Goal: Task Accomplishment & Management: Manage account settings

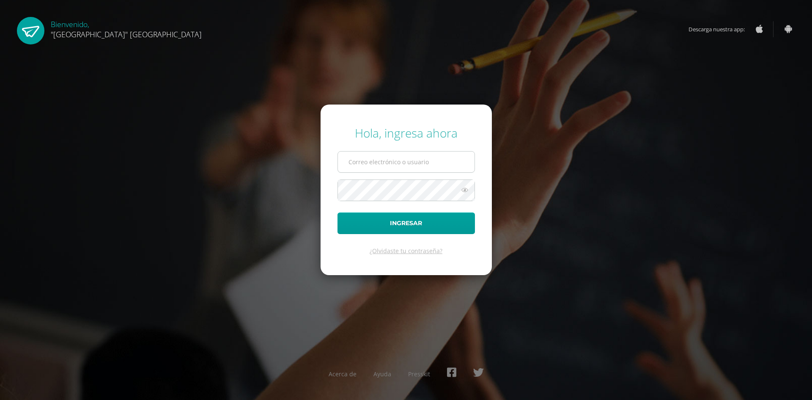
click at [394, 158] on input "text" at bounding box center [406, 161] width 137 height 21
type input "bernie@lasallechiquimula.edu.gt"
click at [337, 212] on button "Ingresar" at bounding box center [405, 223] width 137 height 22
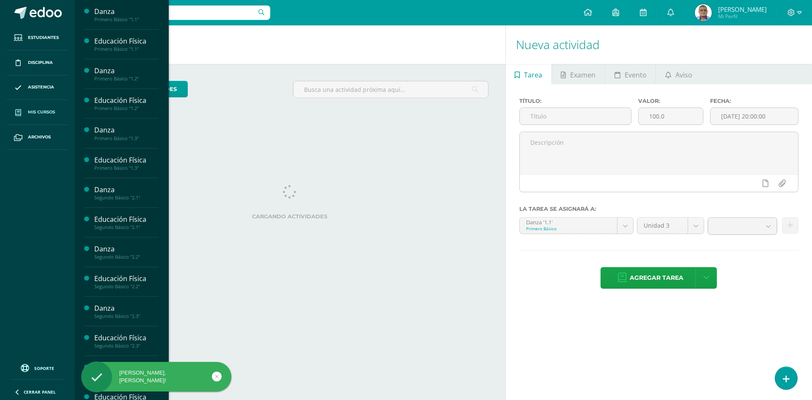
click at [30, 110] on span "Mis cursos" at bounding box center [41, 112] width 27 height 7
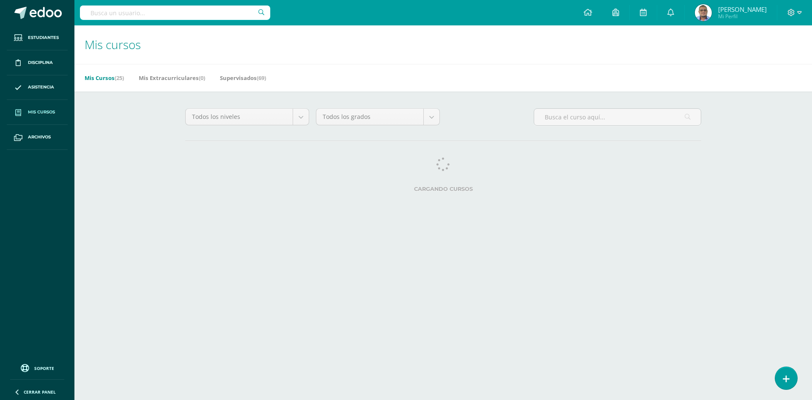
click at [783, 379] on icon at bounding box center [786, 378] width 7 height 9
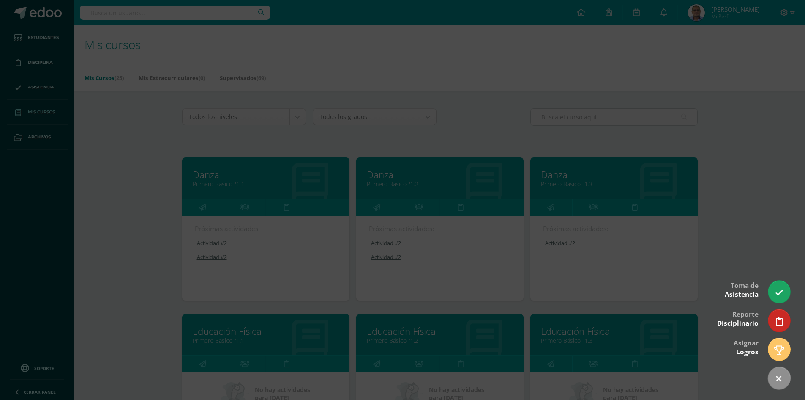
click at [783, 379] on icon at bounding box center [779, 378] width 11 height 11
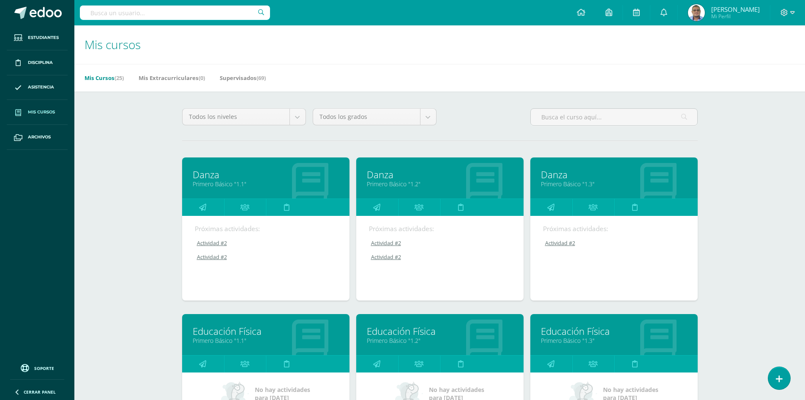
click at [783, 379] on icon at bounding box center [779, 378] width 7 height 9
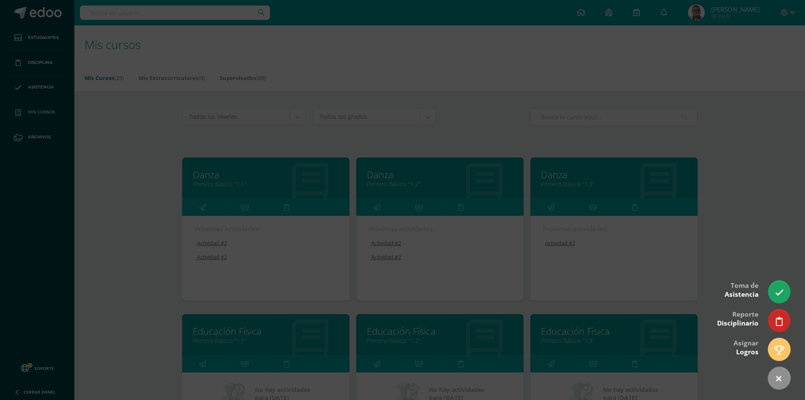
click at [783, 379] on icon at bounding box center [779, 378] width 11 height 11
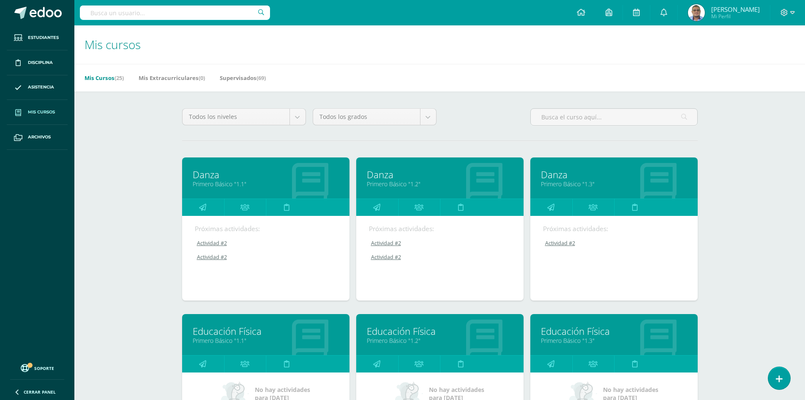
click at [214, 181] on link "Primero Básico "1.1"" at bounding box center [266, 184] width 146 height 8
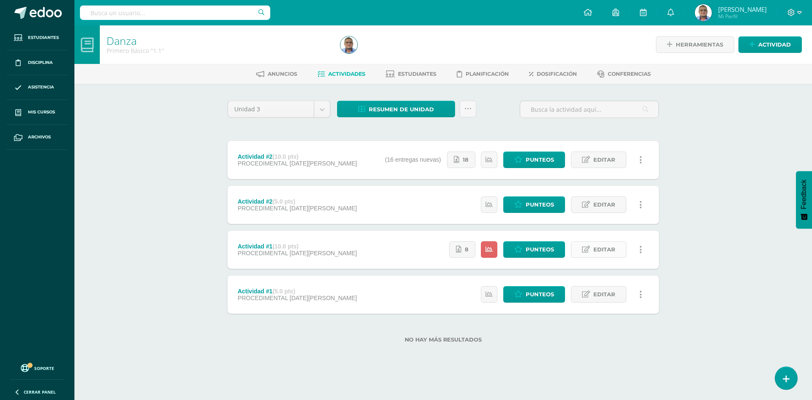
click at [591, 252] on link "Editar" at bounding box center [598, 249] width 55 height 16
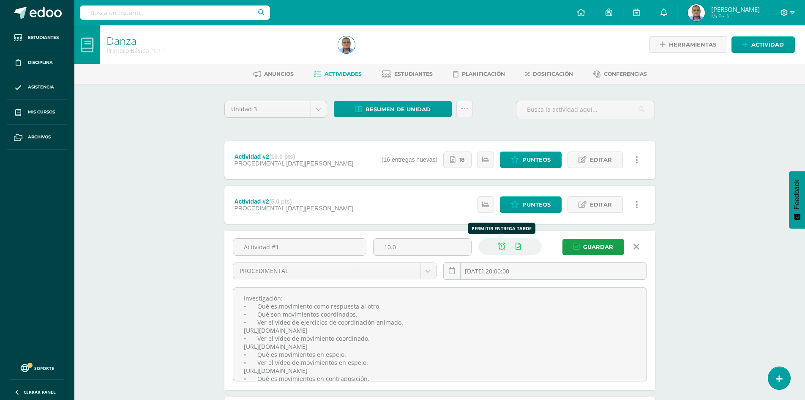
click at [503, 249] on icon at bounding box center [501, 246] width 7 height 7
click at [604, 244] on span "Guardar" at bounding box center [598, 247] width 30 height 16
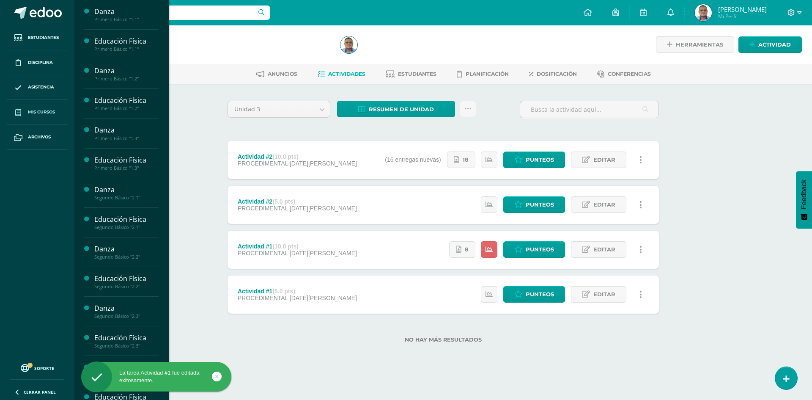
click at [46, 111] on span "Mis cursos" at bounding box center [41, 112] width 27 height 7
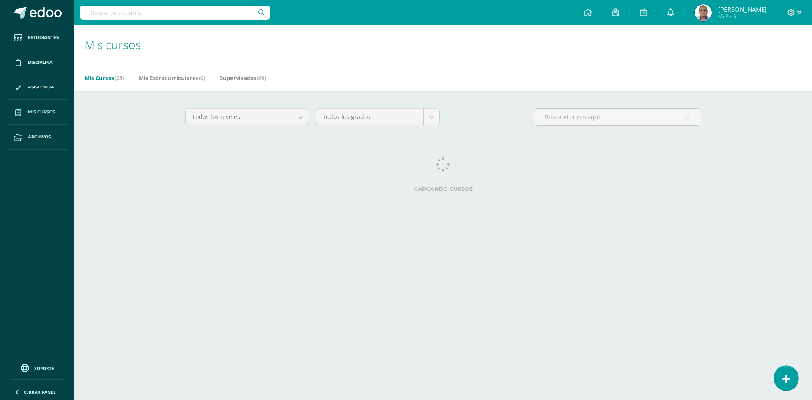
click at [789, 378] on link at bounding box center [786, 377] width 24 height 25
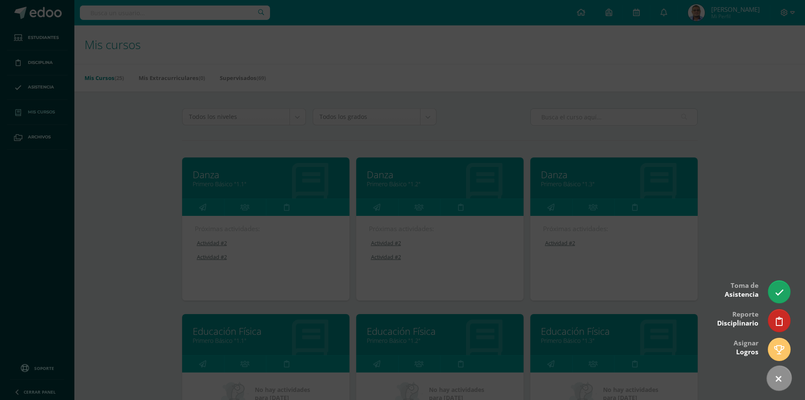
click at [789, 378] on link at bounding box center [779, 378] width 35 height 35
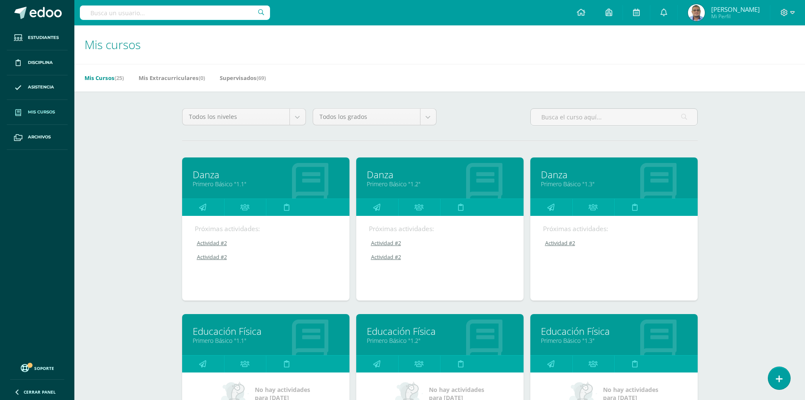
click at [249, 331] on link "Educación Física" at bounding box center [266, 330] width 146 height 13
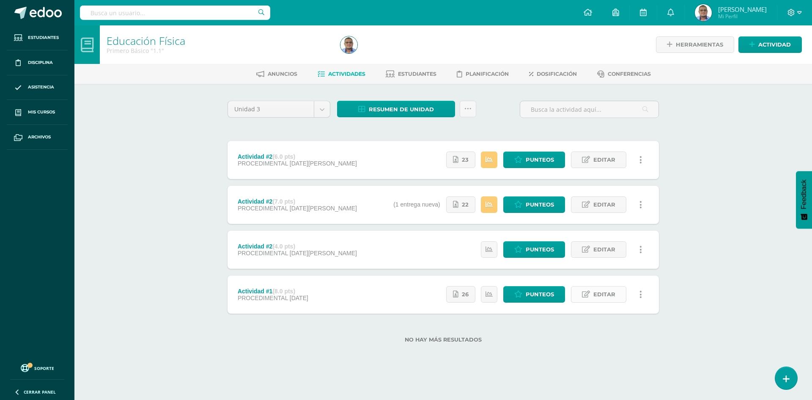
click at [607, 300] on span "Editar" at bounding box center [604, 294] width 22 height 16
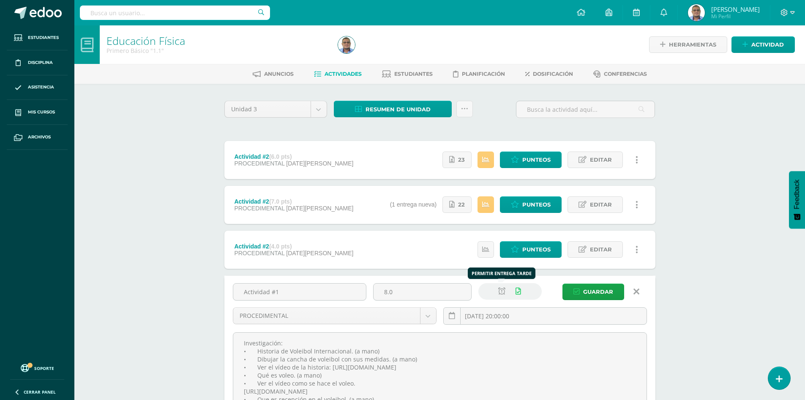
click at [501, 289] on icon at bounding box center [501, 290] width 7 height 7
click at [605, 288] on span "Guardar" at bounding box center [598, 292] width 30 height 16
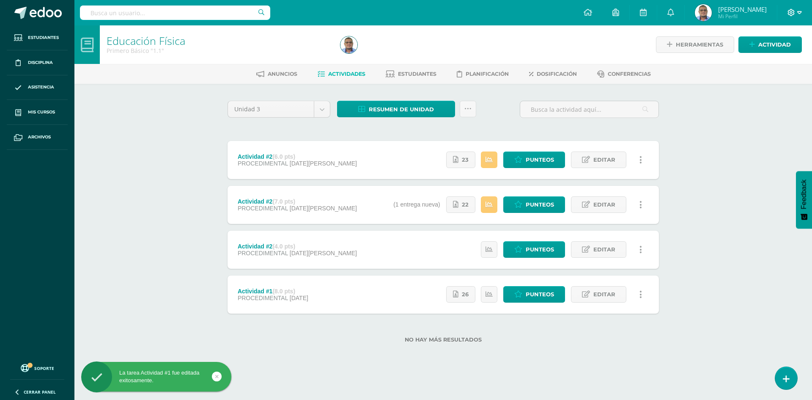
click at [793, 13] on icon at bounding box center [791, 13] width 8 height 8
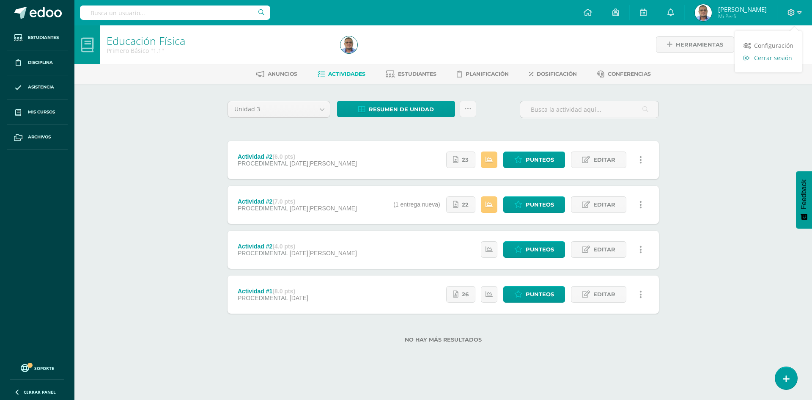
click at [772, 59] on span "Cerrar sesión" at bounding box center [773, 58] width 38 height 8
